Goal: Information Seeking & Learning: Learn about a topic

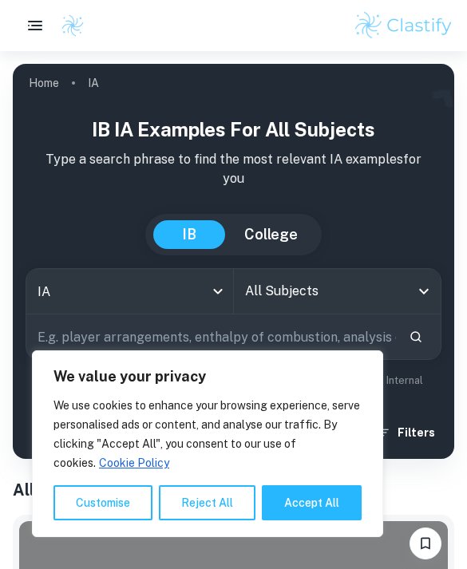
click at [220, 495] on button "Reject All" at bounding box center [207, 502] width 97 height 35
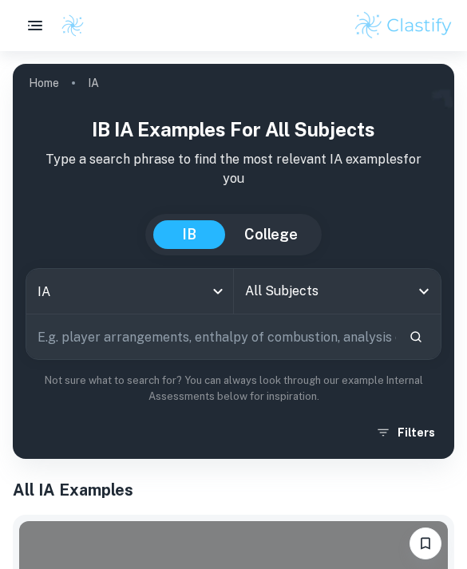
click at [349, 306] on input "All Subjects" at bounding box center [325, 291] width 169 height 30
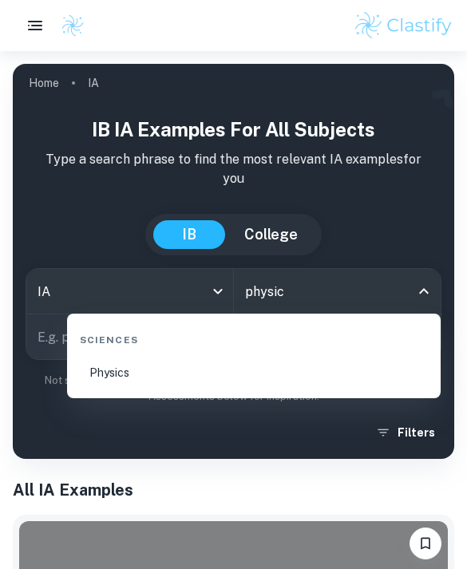
type input "physics"
click at [170, 372] on li "Physics" at bounding box center [253, 373] width 361 height 38
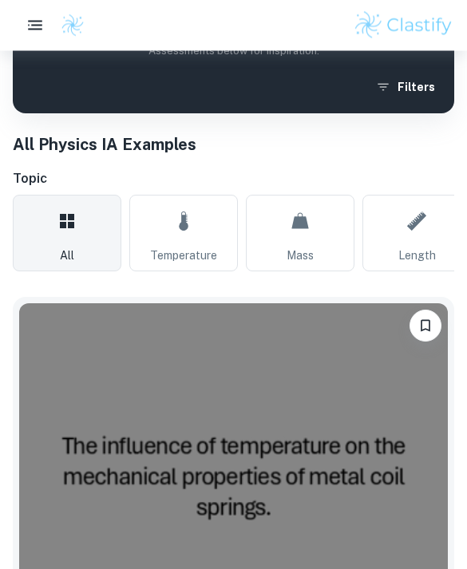
scroll to position [314, 0]
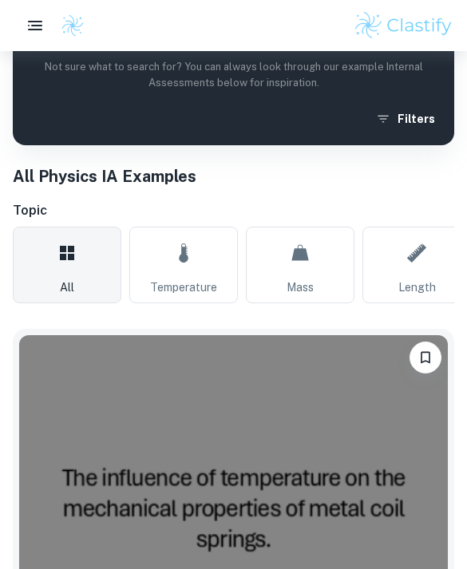
click at [412, 117] on button "Filters" at bounding box center [406, 119] width 69 height 29
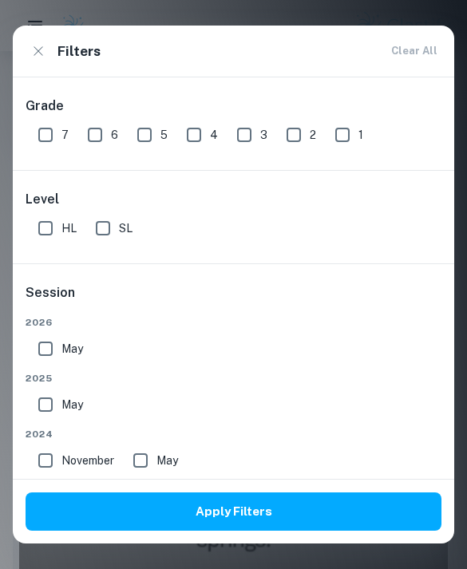
click at [58, 125] on input "7" at bounding box center [46, 135] width 32 height 32
checkbox input "true"
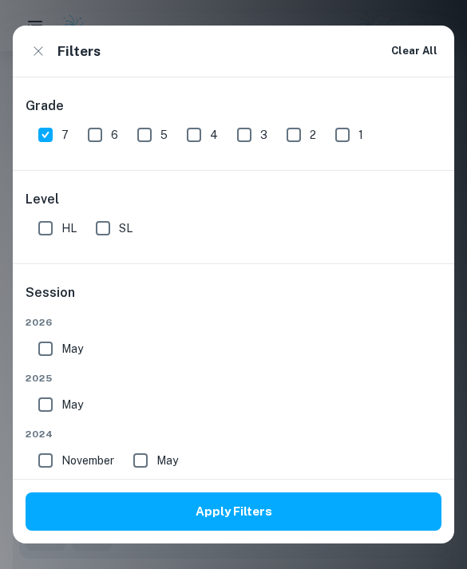
click at [50, 224] on input "HL" at bounding box center [46, 228] width 32 height 32
checkbox input "true"
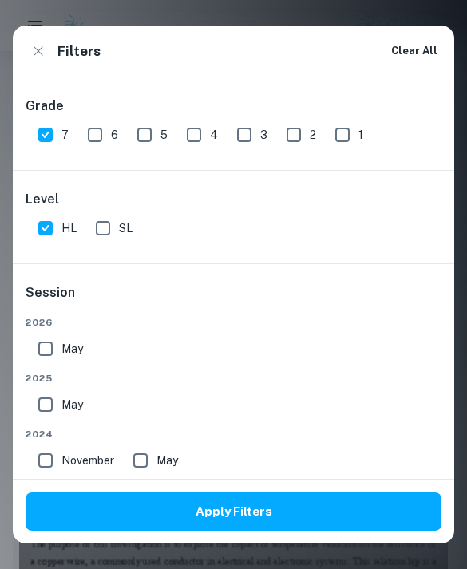
click at [205, 514] on button "Apply Filters" at bounding box center [234, 512] width 416 height 38
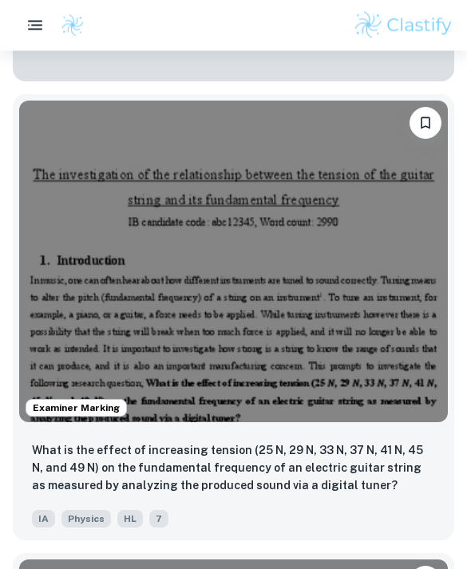
scroll to position [1948, 0]
click at [352, 493] on p "What is the effect of increasing tension (25 N, 29 N, 33 N, 37 N, 41 N, 45 N, a…" at bounding box center [233, 467] width 403 height 53
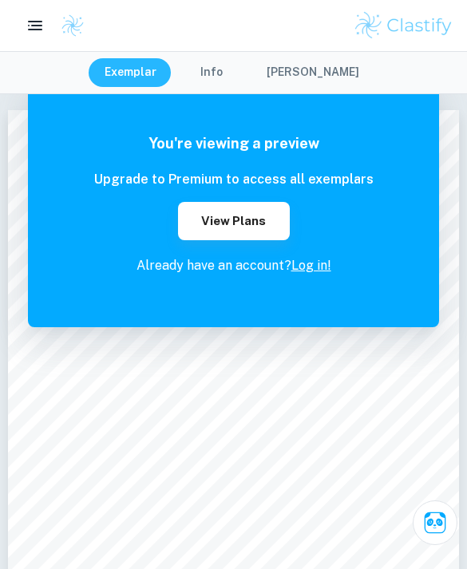
scroll to position [69, 0]
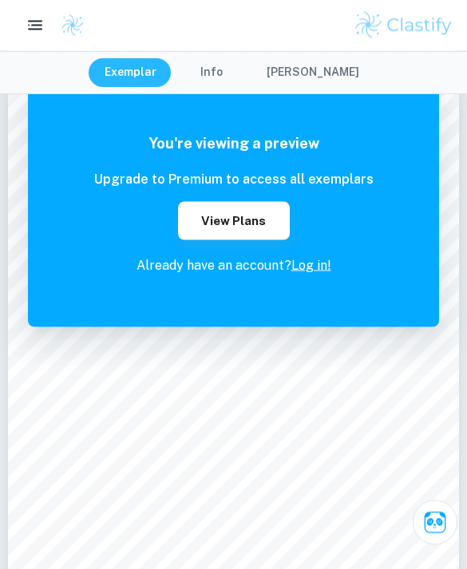
click at [318, 272] on link "Log in!" at bounding box center [311, 265] width 40 height 15
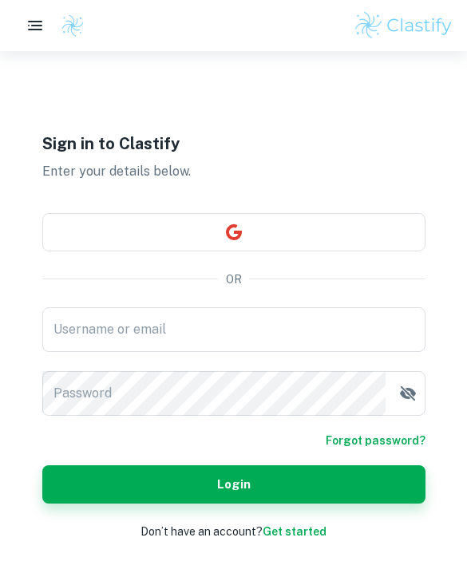
click at [295, 352] on input "Username or email" at bounding box center [233, 329] width 383 height 45
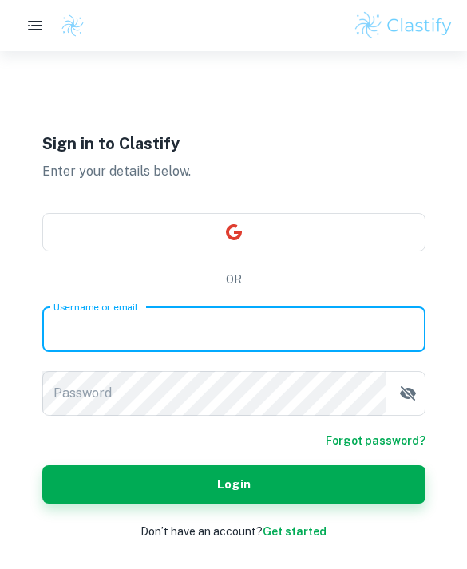
type input "[EMAIL_ADDRESS][DOMAIN_NAME]"
click at [233, 504] on button "Login" at bounding box center [233, 484] width 383 height 38
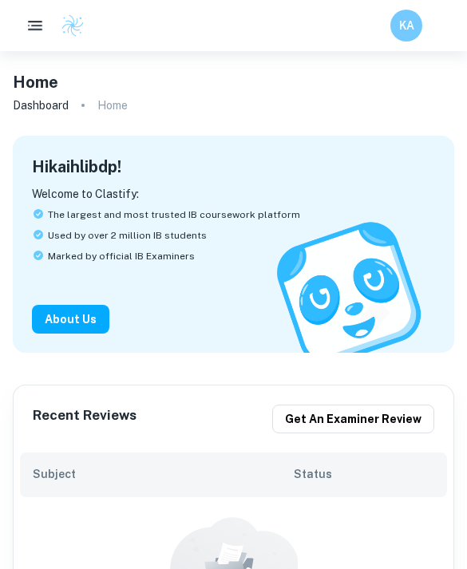
click at [36, 28] on icon "button" at bounding box center [35, 25] width 19 height 19
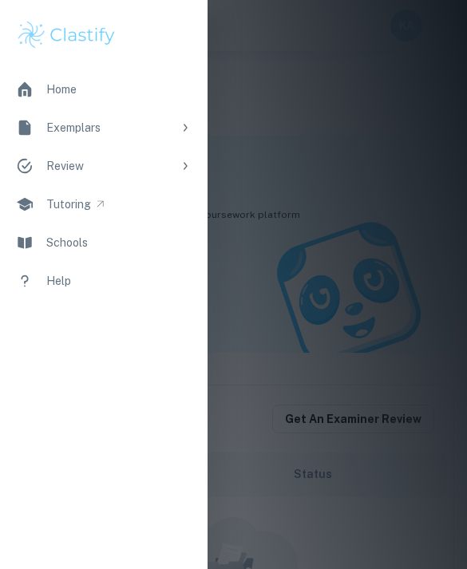
click at [180, 126] on icon at bounding box center [185, 127] width 13 height 13
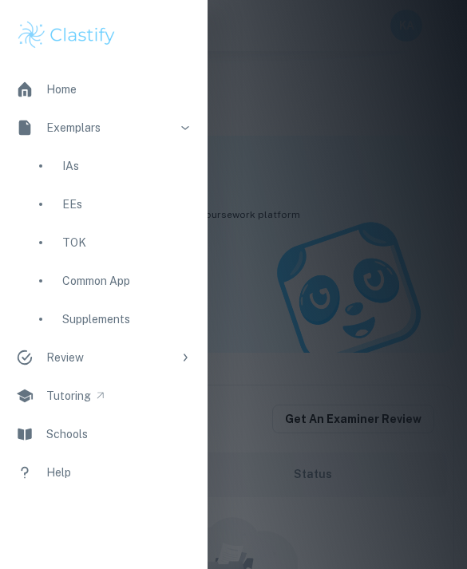
click at [147, 169] on div "IAs" at bounding box center [126, 166] width 129 height 18
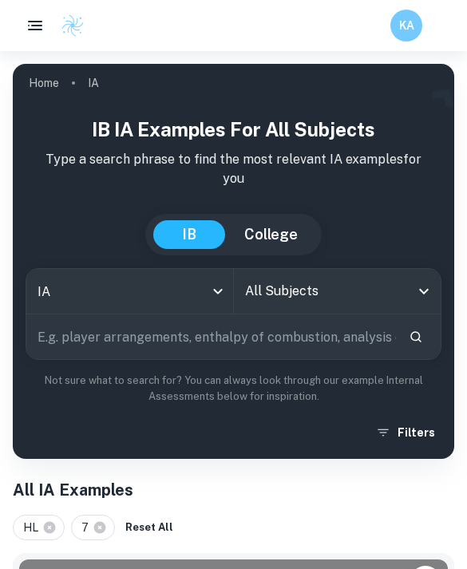
click at [394, 278] on input "All Subjects" at bounding box center [325, 291] width 169 height 30
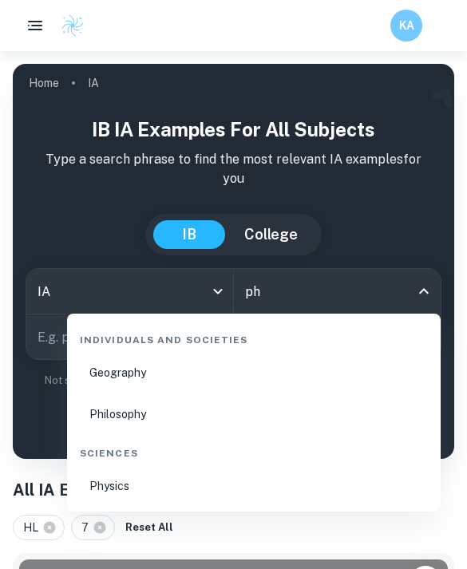
type input "phy"
click at [147, 490] on li "Physics" at bounding box center [253, 486] width 361 height 38
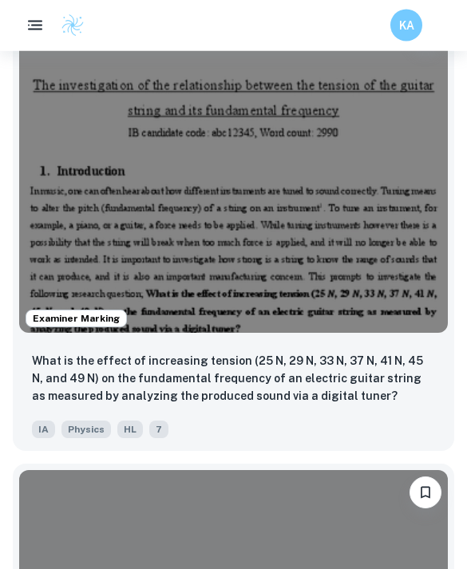
scroll to position [2037, 0]
click at [305, 378] on p "What is the effect of increasing tension (25 N, 29 N, 33 N, 37 N, 41 N, 45 N, a…" at bounding box center [233, 378] width 403 height 53
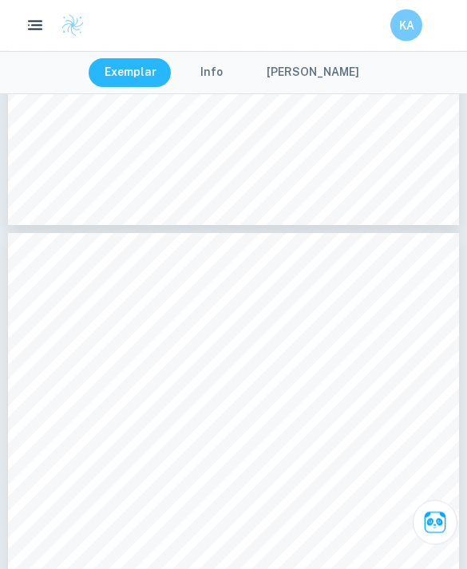
scroll to position [7056, 0]
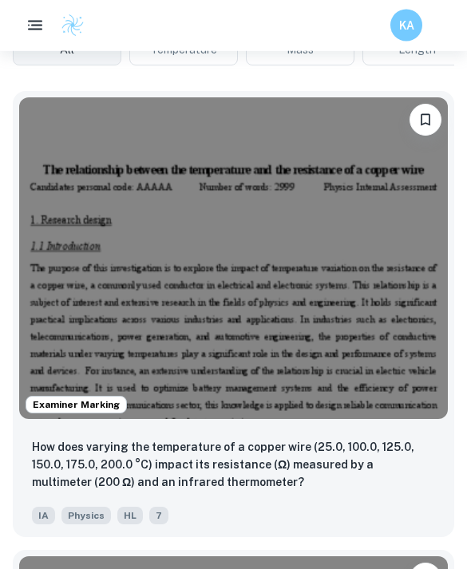
scroll to position [603, 0]
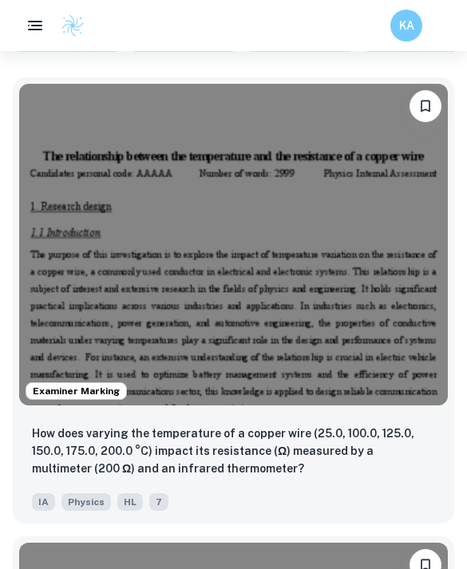
click at [253, 454] on p "How does varying the temperature of a copper wire (25.0, 100.0, 125.0, 150.0, 1…" at bounding box center [233, 451] width 403 height 53
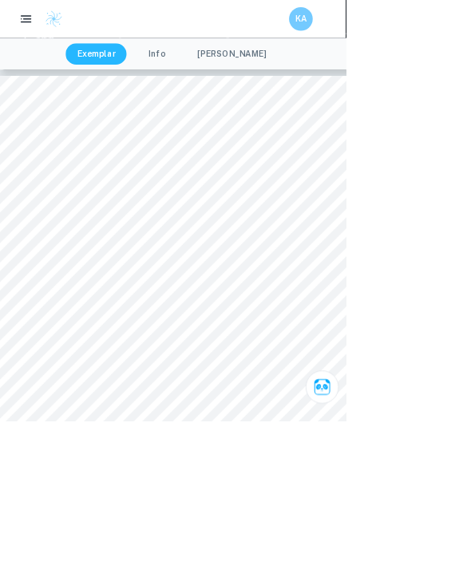
scroll to position [1062, 0]
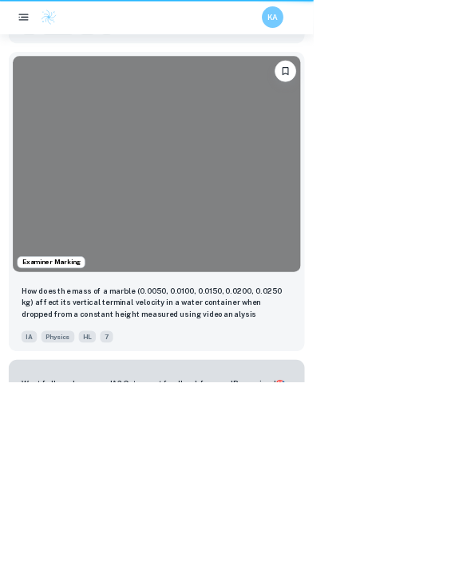
scroll to position [655, 0]
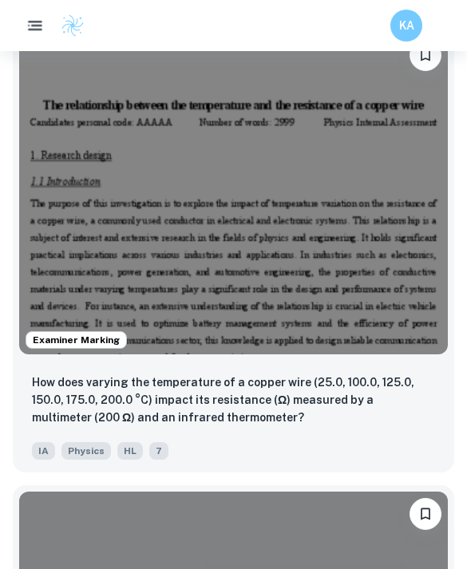
click at [37, 29] on rect "button" at bounding box center [35, 30] width 14 height 2
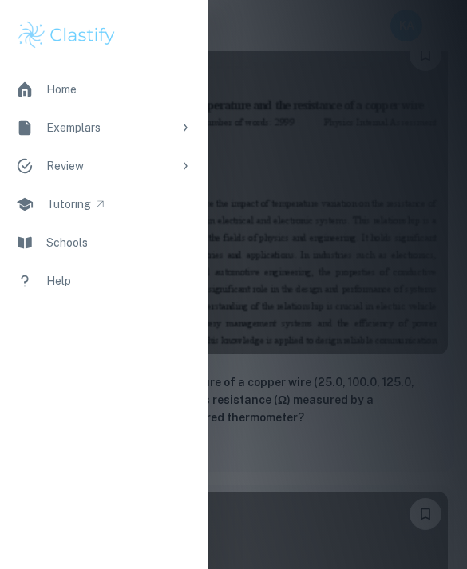
click at [295, 153] on div at bounding box center [233, 284] width 467 height 569
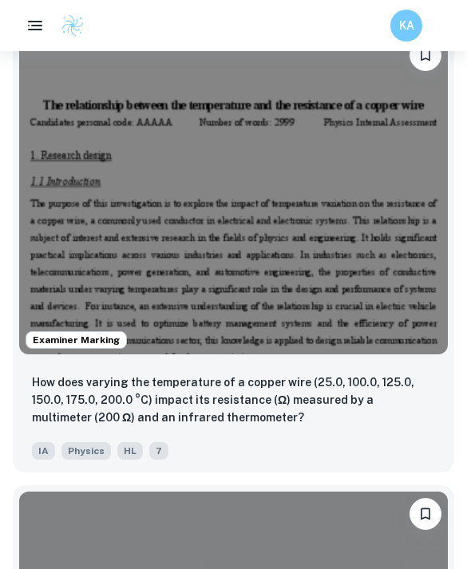
click at [27, 24] on icon "button" at bounding box center [35, 25] width 19 height 19
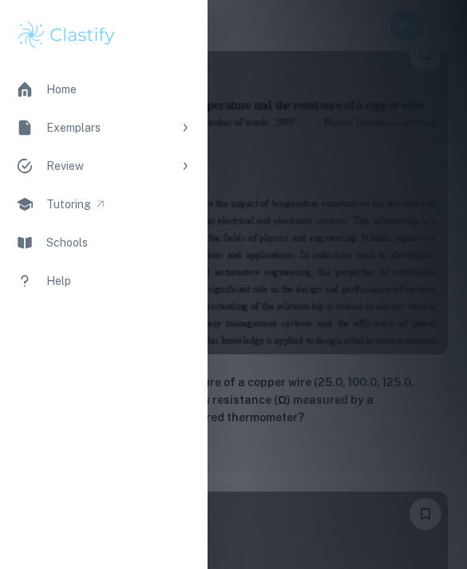
click at [117, 89] on link "Home" at bounding box center [104, 89] width 208 height 38
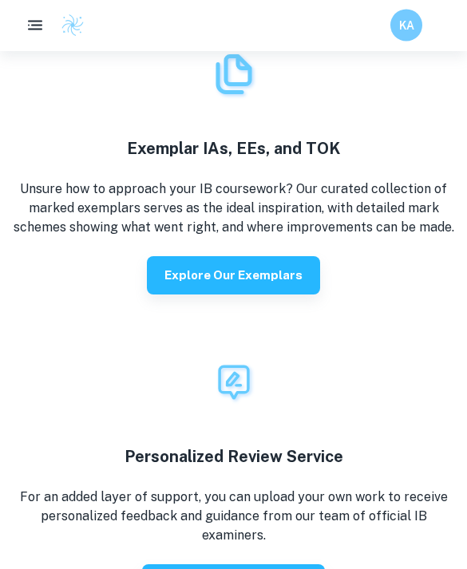
scroll to position [2716, 0]
click at [408, 30] on h6 "KA" at bounding box center [407, 26] width 18 height 18
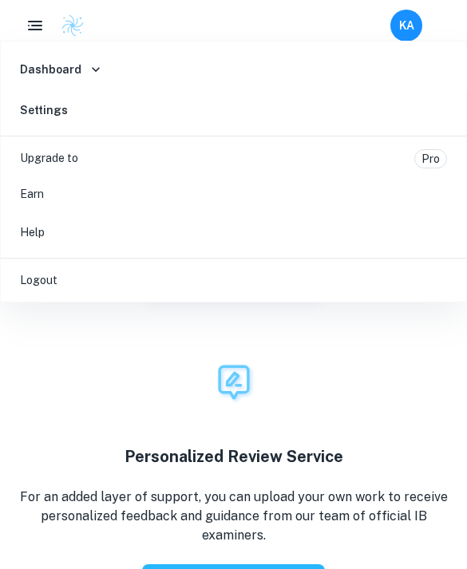
click at [101, 350] on div at bounding box center [233, 284] width 467 height 569
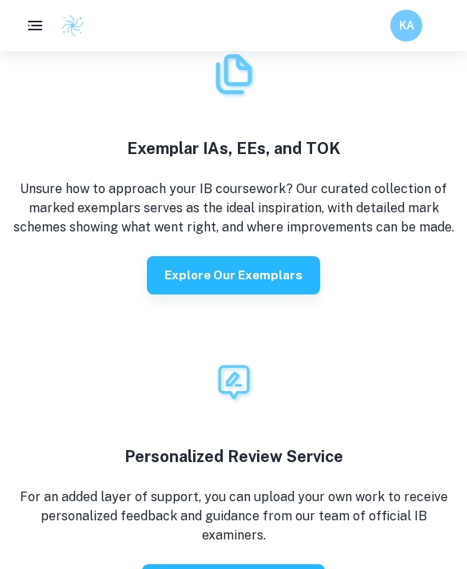
click at [39, 21] on icon "button" at bounding box center [35, 25] width 19 height 19
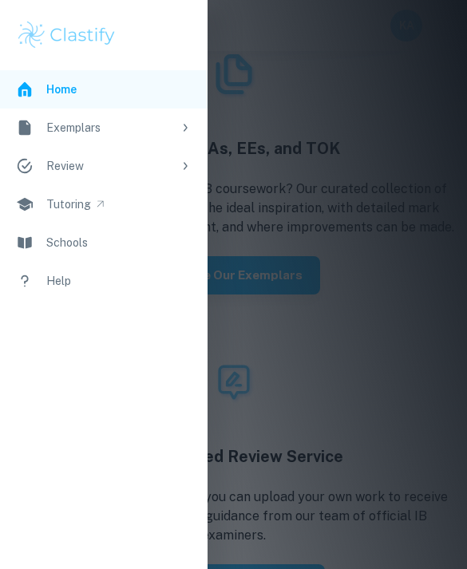
click at [138, 164] on div "Review" at bounding box center [109, 166] width 126 height 18
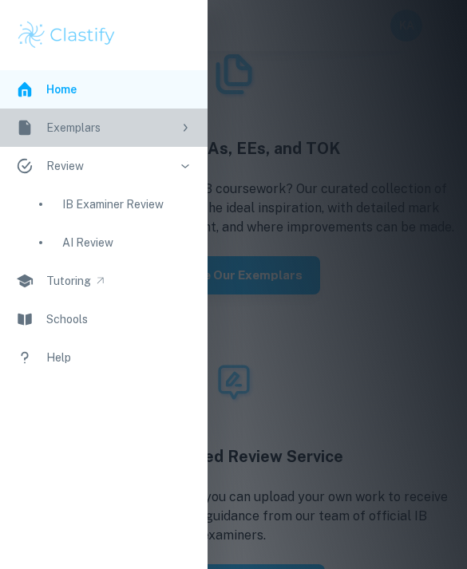
click at [159, 129] on div "Exemplars" at bounding box center [109, 128] width 126 height 18
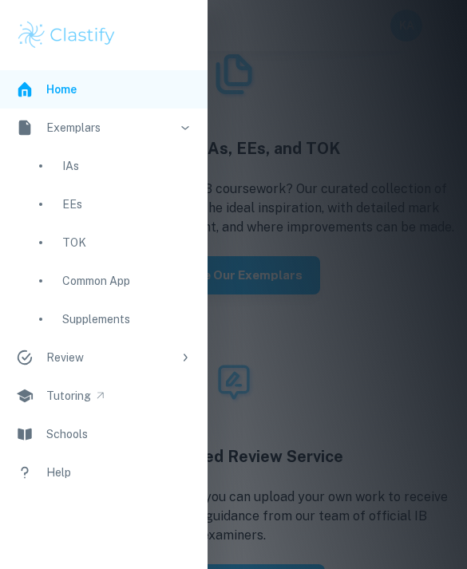
click at [136, 171] on div "IAs" at bounding box center [126, 166] width 129 height 18
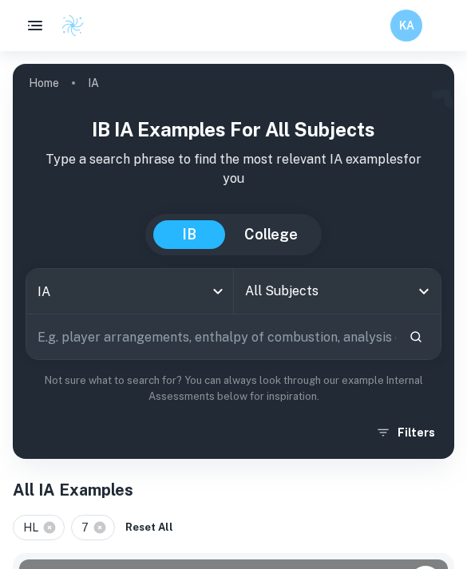
click at [396, 295] on input "All Subjects" at bounding box center [325, 291] width 169 height 30
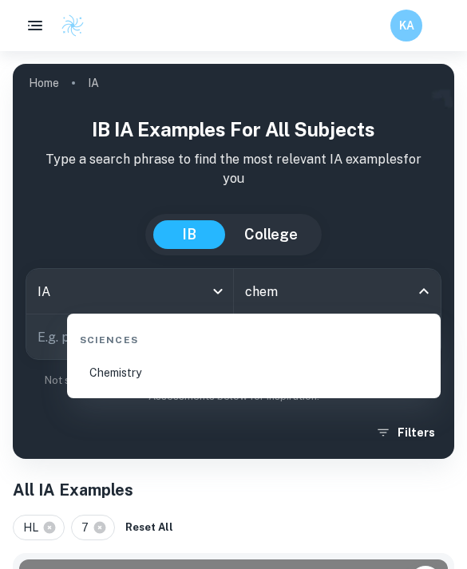
click at [168, 365] on li "Chemistry" at bounding box center [253, 373] width 361 height 38
type input "Chemistry"
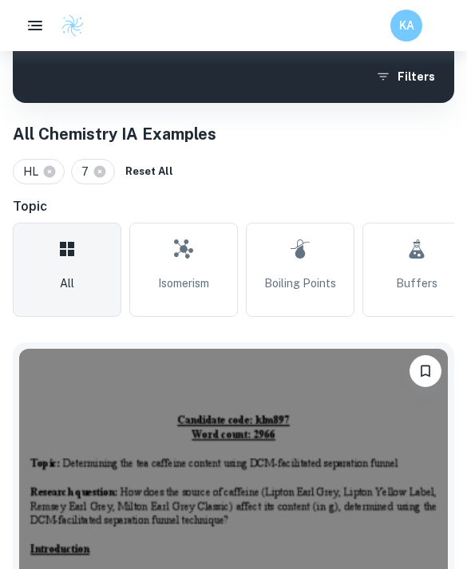
scroll to position [355, 0]
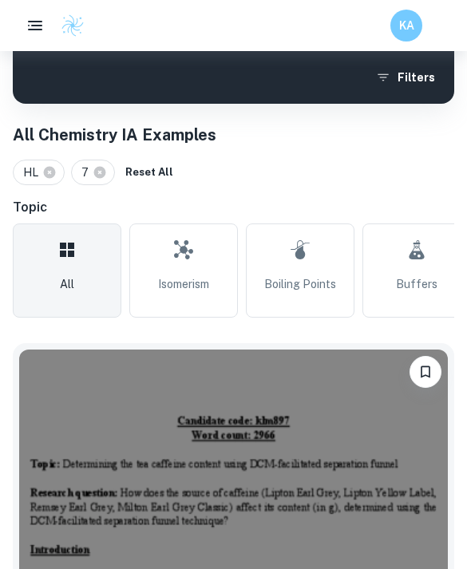
click at [49, 172] on icon at bounding box center [49, 172] width 14 height 14
click at [52, 164] on div "7" at bounding box center [35, 173] width 44 height 26
click at [38, 178] on icon at bounding box center [41, 172] width 14 height 14
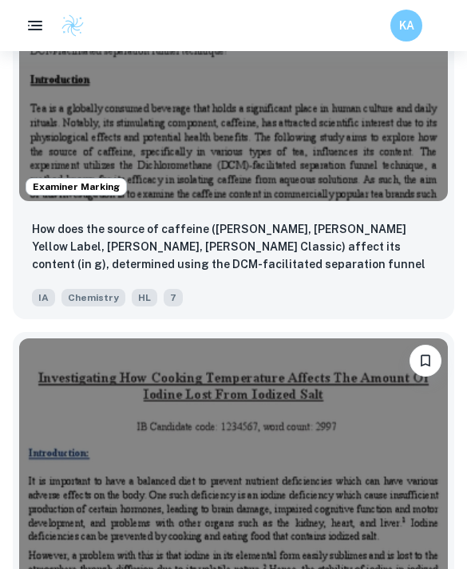
scroll to position [786, 0]
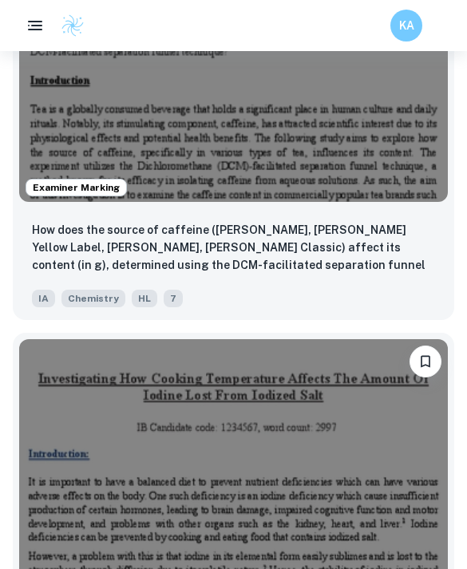
click at [322, 271] on p "How does the source of caffeine ([PERSON_NAME], [PERSON_NAME] Yellow Label, [PE…" at bounding box center [233, 248] width 403 height 54
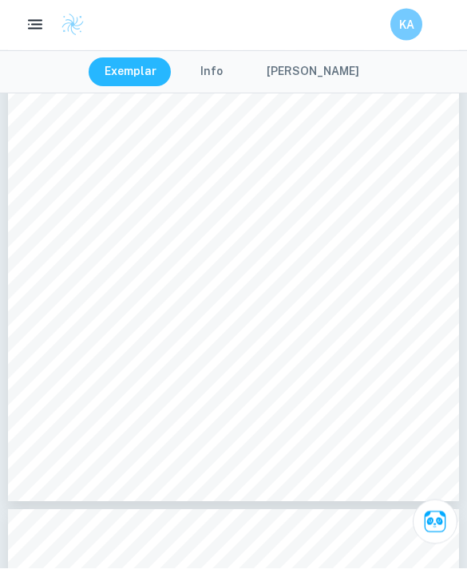
scroll to position [969, 0]
